Goal: Task Accomplishment & Management: Manage account settings

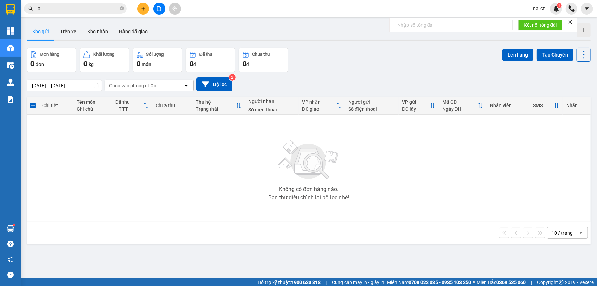
click at [540, 9] on span "na.ct" at bounding box center [538, 8] width 23 height 9
click at [536, 18] on li "Đăng xuất" at bounding box center [550, 21] width 44 height 11
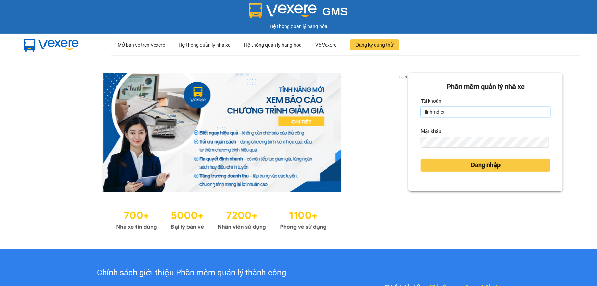
drag, startPoint x: 449, startPoint y: 112, endPoint x: 409, endPoint y: 113, distance: 39.4
click at [409, 113] on div "Phần mềm quản lý nhà xe Tài khoản linhmd.ct Mật khẩu Đăng nhập" at bounding box center [486, 132] width 154 height 119
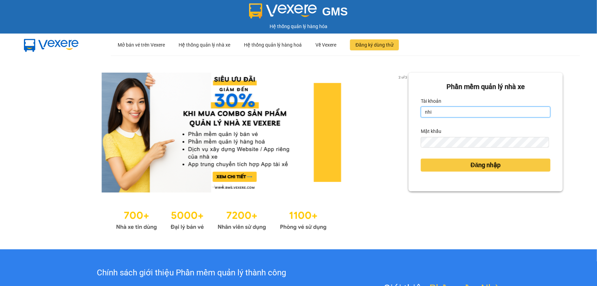
type input "nhitd.ct"
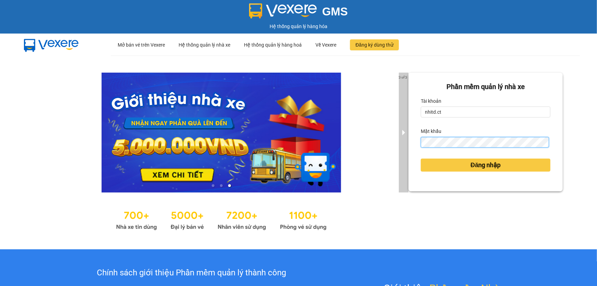
click at [405, 147] on div "3 of 3 Phần mềm quản lý nhà xe Tài khoản nhitd.ct Mật khẩu Đăng nhập" at bounding box center [298, 152] width 597 height 194
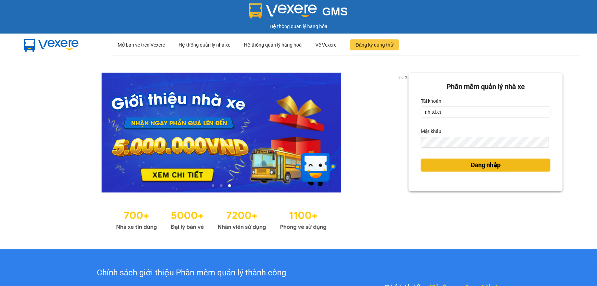
click at [428, 164] on button "Đăng nhập" at bounding box center [486, 164] width 130 height 13
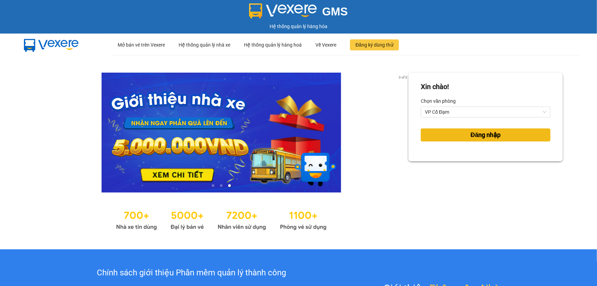
click at [457, 135] on button "Đăng nhập" at bounding box center [486, 134] width 130 height 13
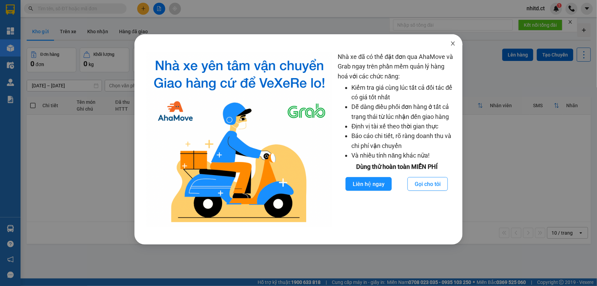
click at [455, 41] on span "Close" at bounding box center [453, 43] width 19 height 19
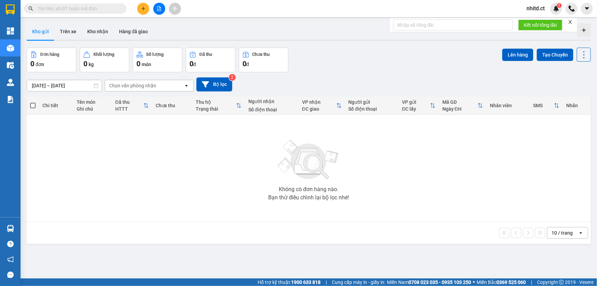
click at [87, 10] on input "text" at bounding box center [78, 9] width 81 height 8
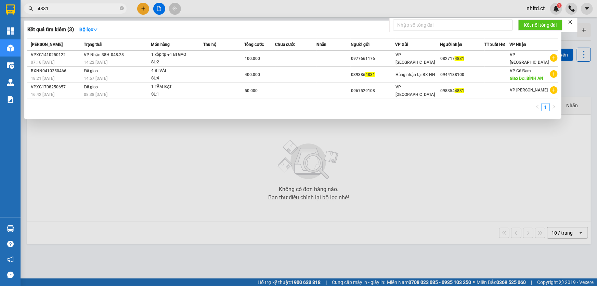
type input "4831"
